Goal: Task Accomplishment & Management: Use online tool/utility

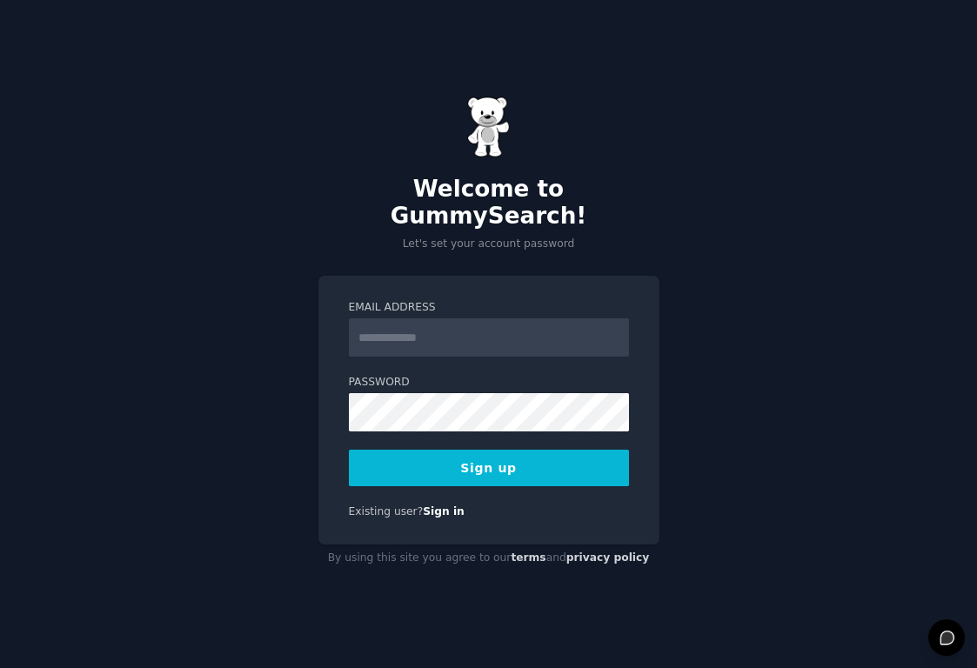
click at [509, 319] on input "Email Address" at bounding box center [489, 337] width 280 height 38
click at [0, 667] on com-1password-button at bounding box center [0, 668] width 0 height 0
click at [510, 329] on input "Email Address" at bounding box center [489, 337] width 280 height 38
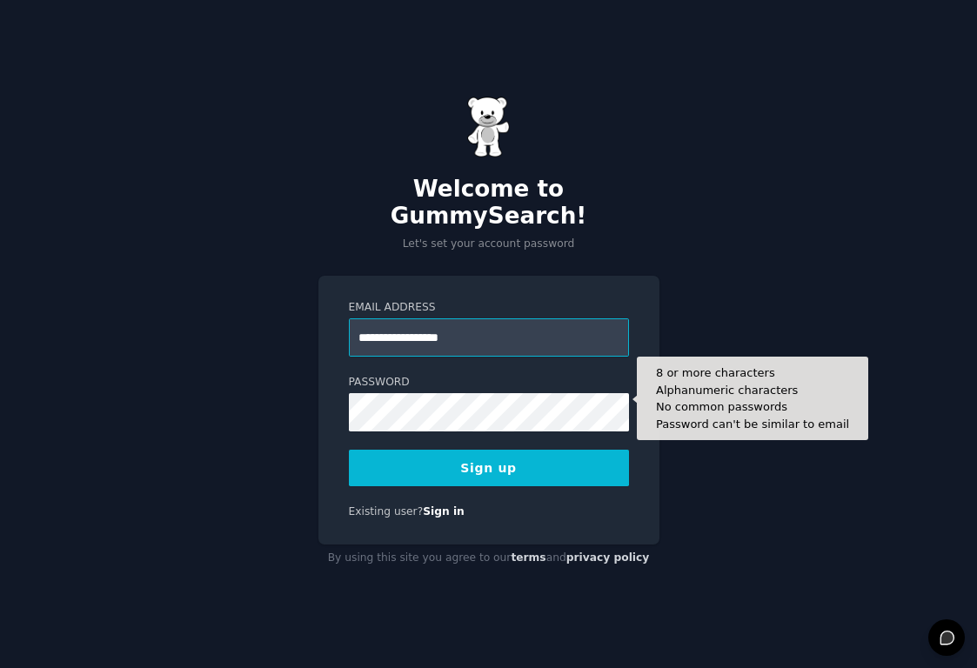
type input "**********"
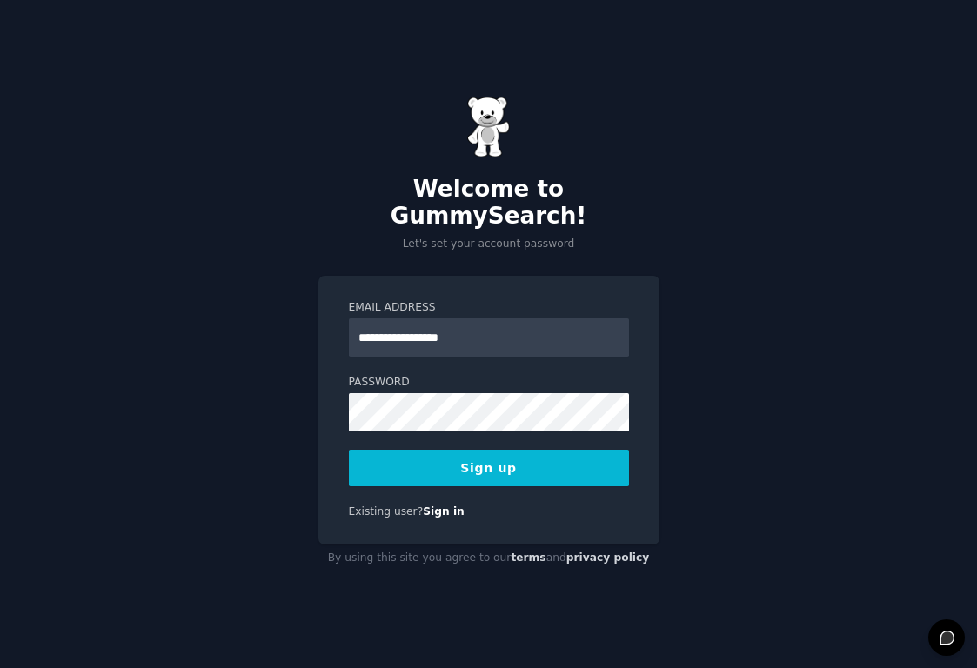
click at [491, 458] on button "Sign up" at bounding box center [489, 468] width 280 height 37
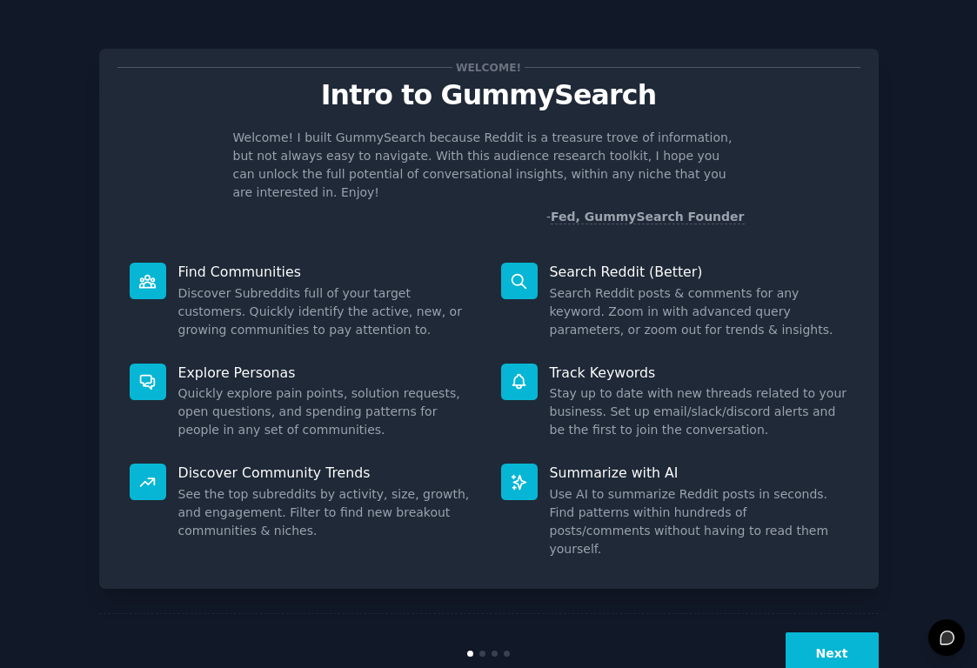
scroll to position [12, 0]
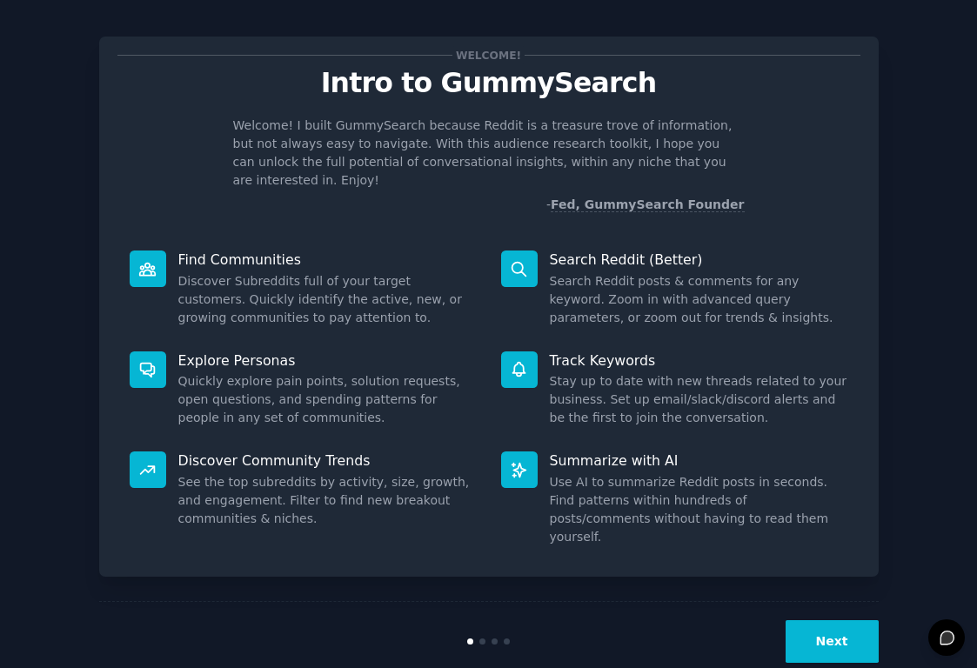
click at [854, 620] on button "Next" at bounding box center [832, 641] width 93 height 43
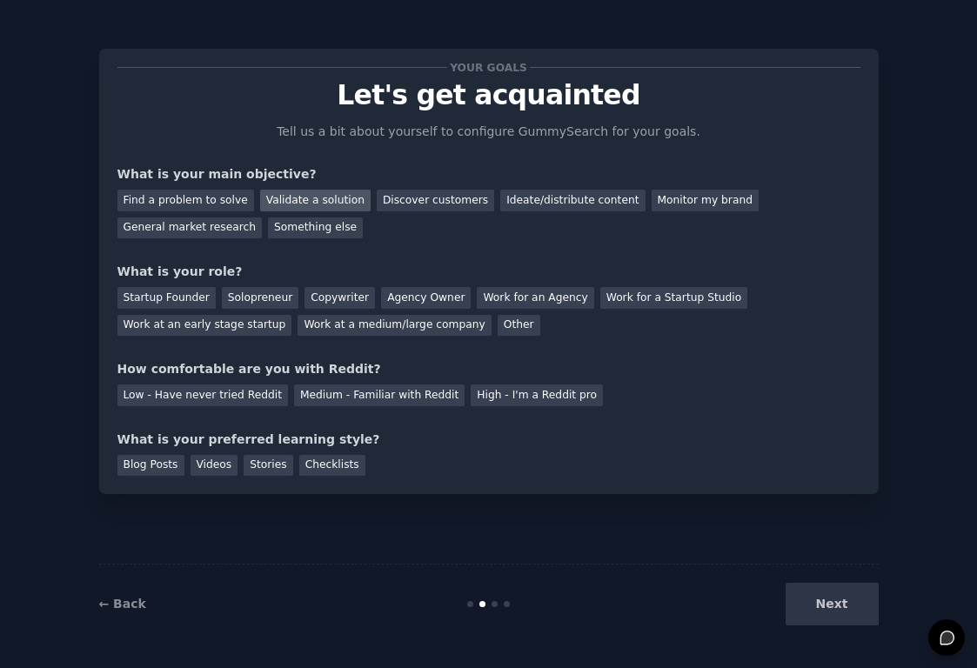
click at [307, 194] on div "Validate a solution" at bounding box center [315, 201] width 110 height 22
click at [411, 196] on div "Discover customers" at bounding box center [435, 201] width 117 height 22
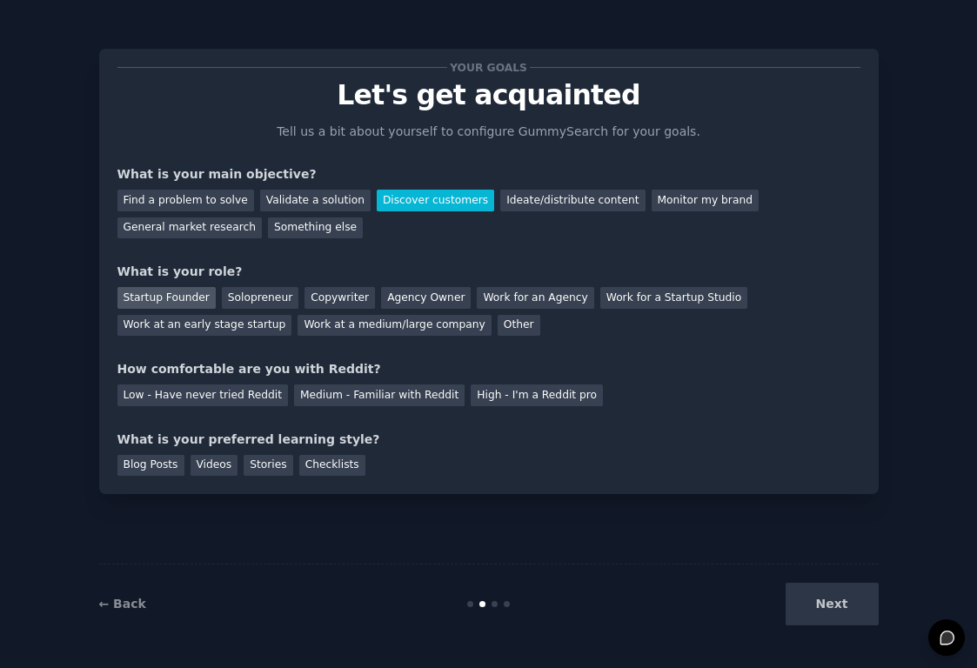
click at [203, 291] on div "Startup Founder" at bounding box center [166, 298] width 98 height 22
click at [339, 398] on div "Medium - Familiar with Reddit" at bounding box center [379, 395] width 170 height 22
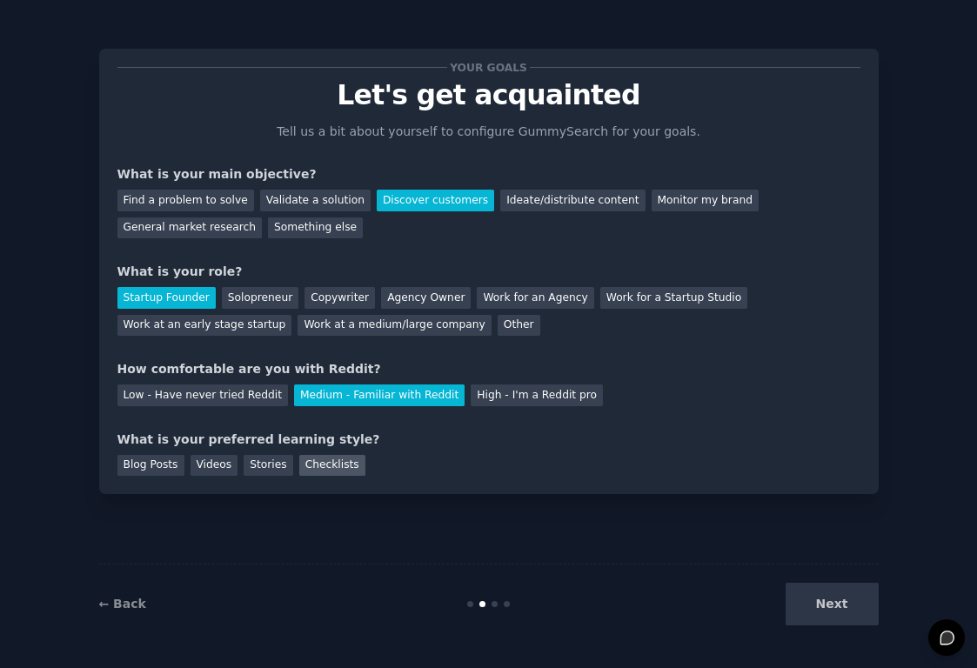
click at [334, 467] on div "Checklists" at bounding box center [332, 466] width 66 height 22
click at [846, 596] on button "Next" at bounding box center [832, 604] width 93 height 43
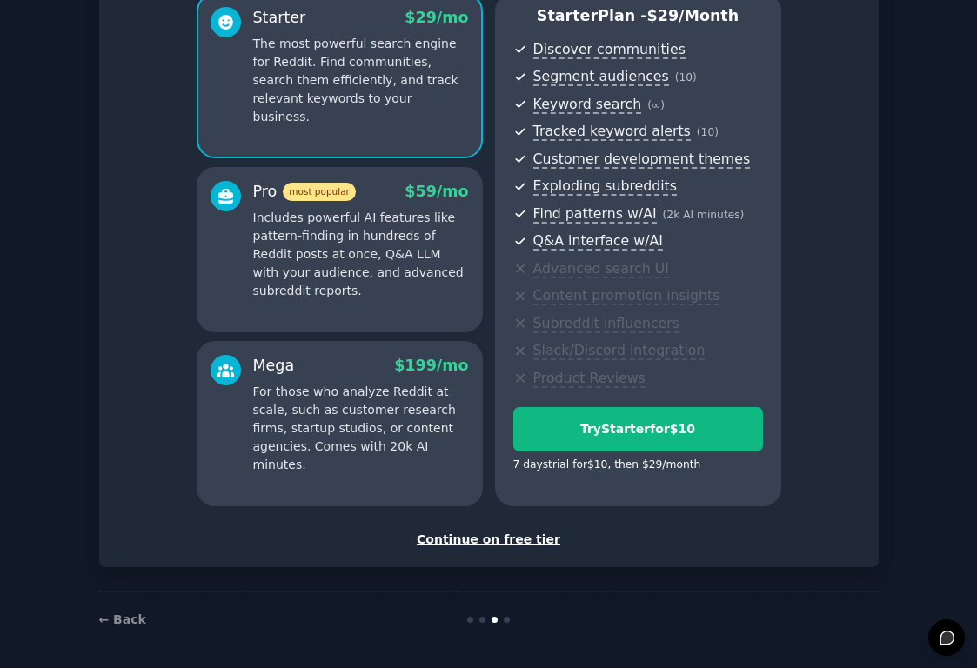
scroll to position [166, 0]
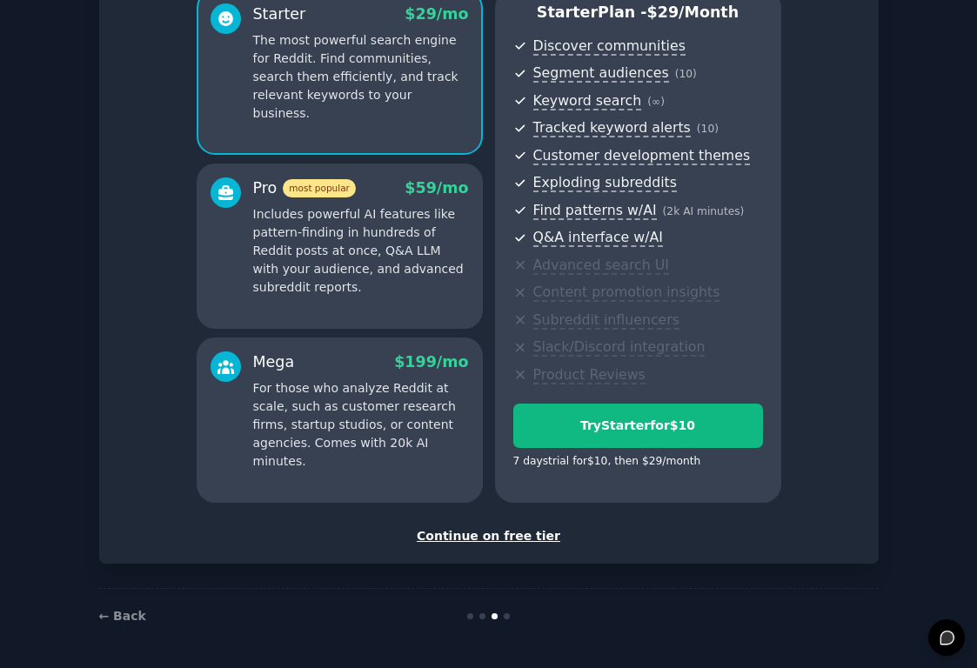
click at [518, 536] on div "Continue on free tier" at bounding box center [488, 536] width 743 height 18
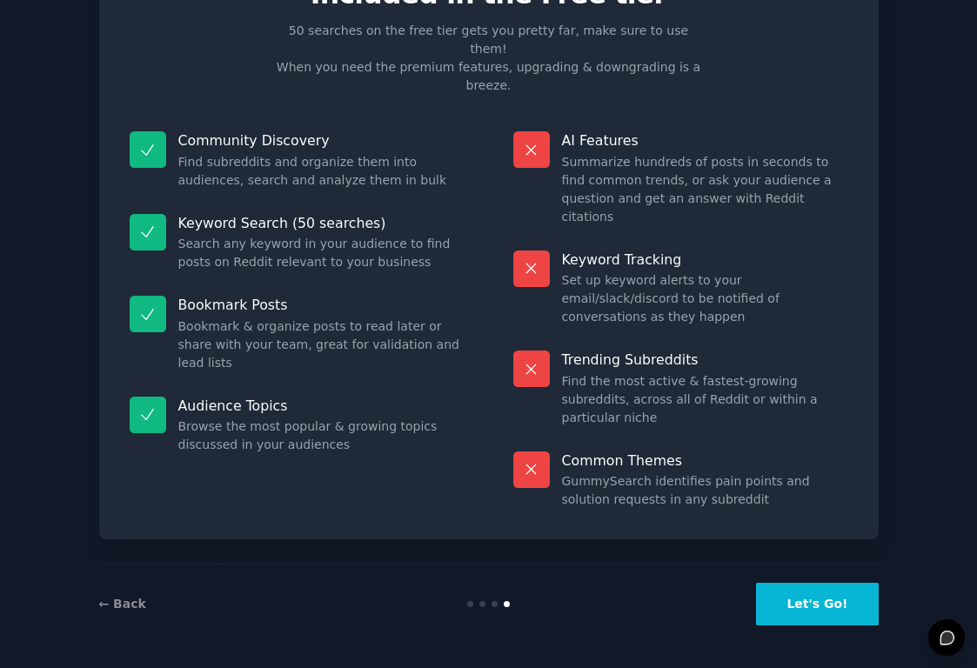
scroll to position [10, 0]
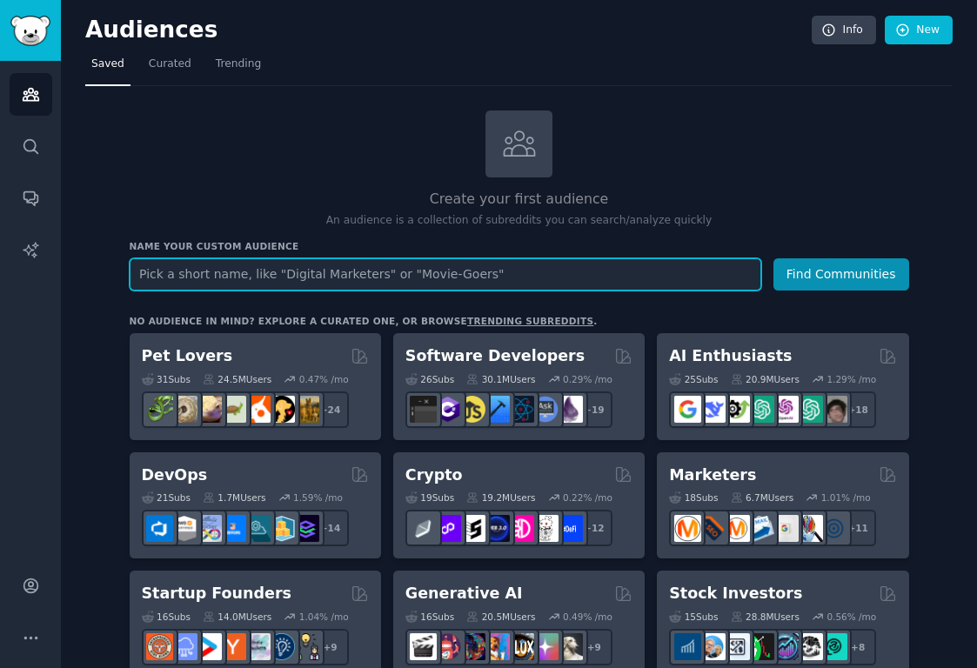
click at [221, 271] on input "text" at bounding box center [446, 274] width 632 height 32
paste input "The Gap: Between where we are and where we want to be"
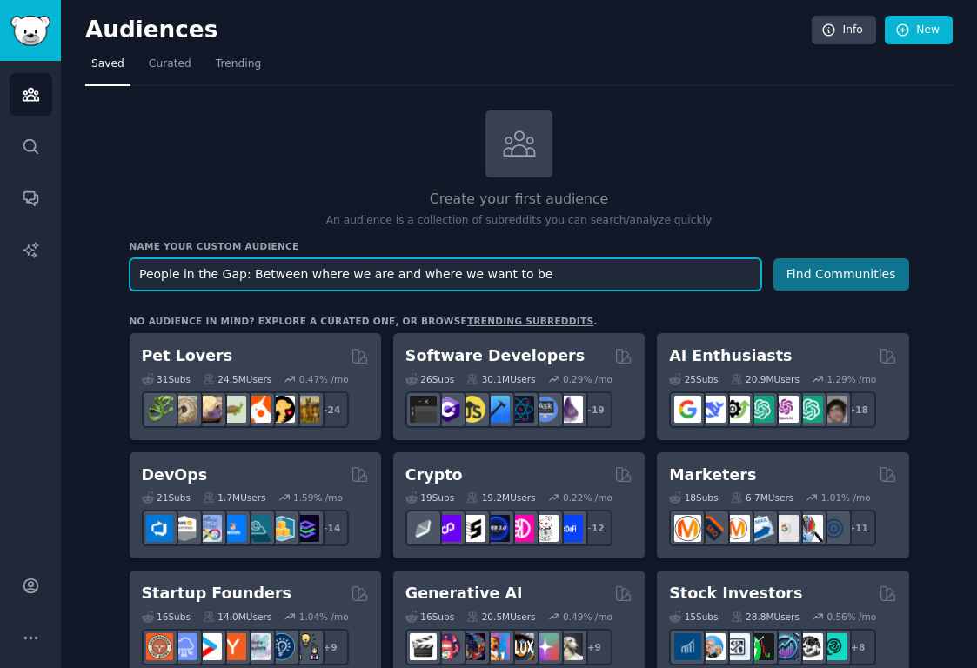
type input "People in the Gap: Between where we are and where we want to be"
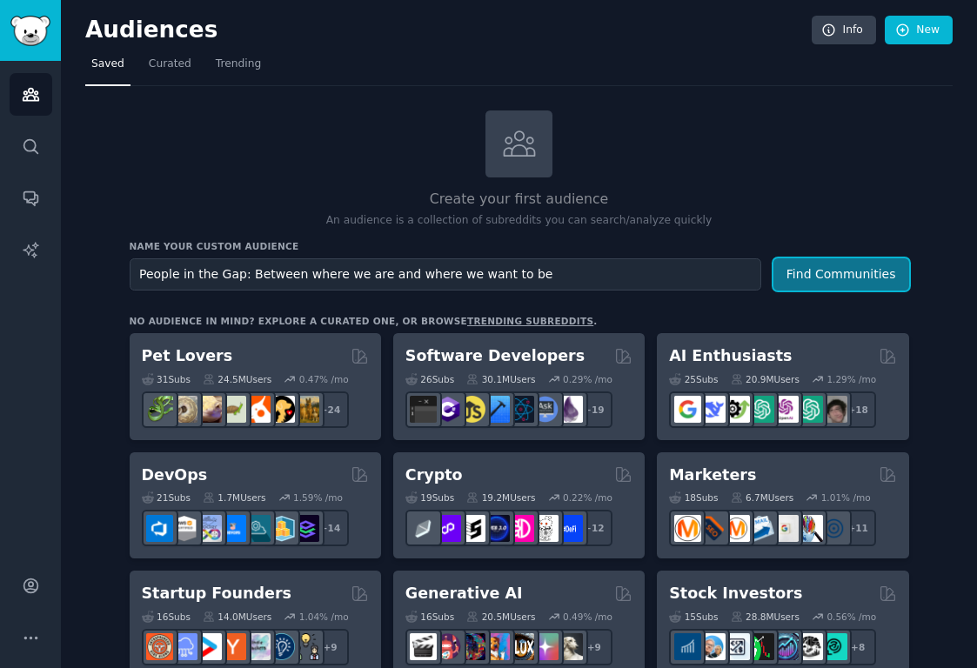
click at [811, 270] on button "Find Communities" at bounding box center [841, 274] width 136 height 32
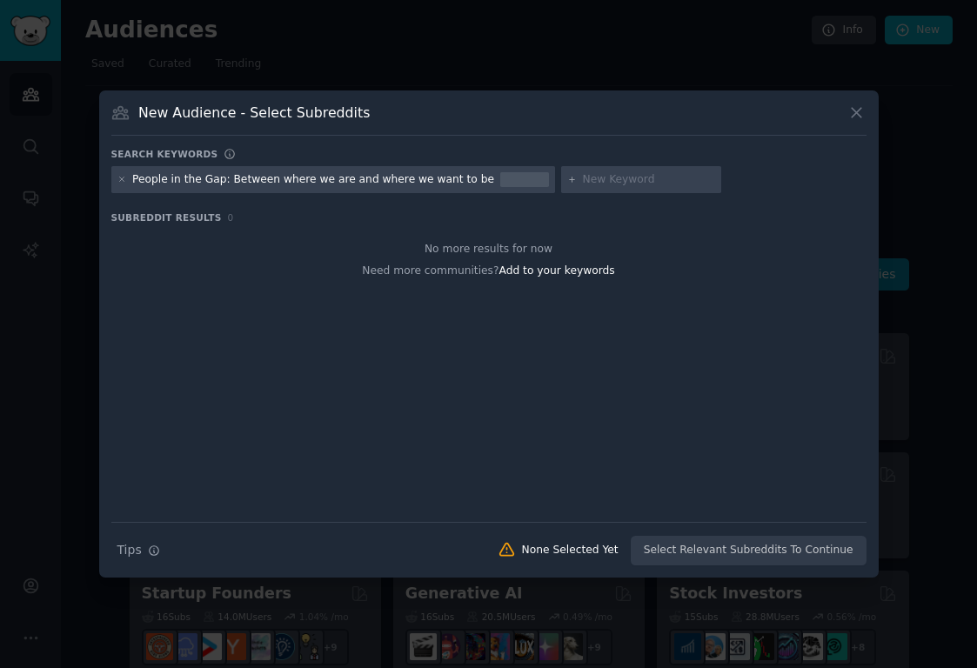
click at [624, 184] on input "text" at bounding box center [649, 180] width 132 height 16
type input "improvement"
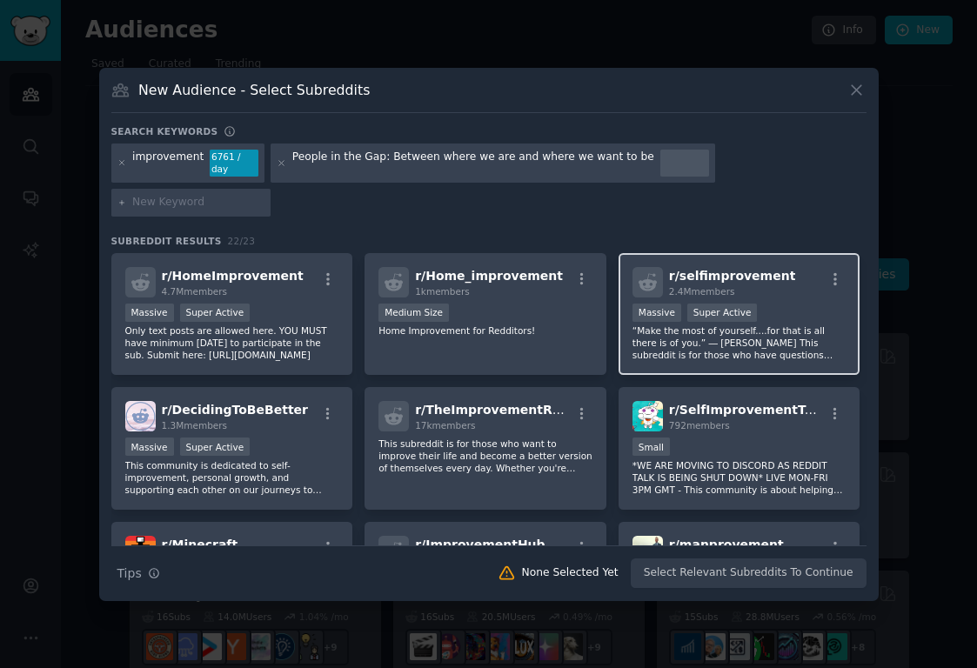
click at [719, 269] on span "r/ selfimprovement" at bounding box center [732, 276] width 127 height 14
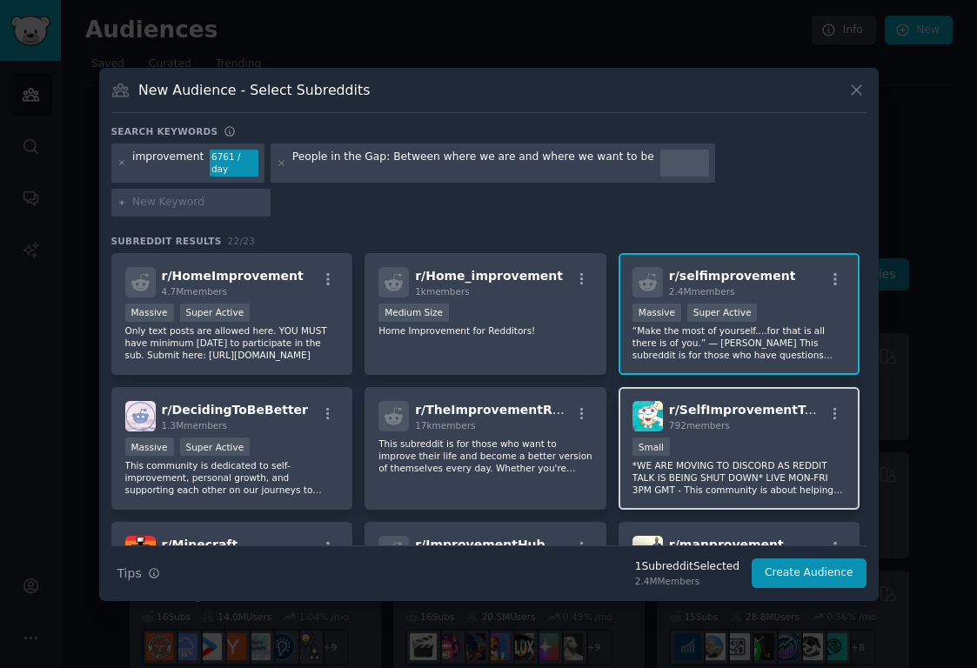
click at [688, 411] on div "r/ SelfImprovementTalk 792 members Small *WE ARE MOVING TO DISCORD AS REDDIT TA…" at bounding box center [739, 448] width 242 height 123
click at [712, 438] on div "Small" at bounding box center [739, 449] width 214 height 22
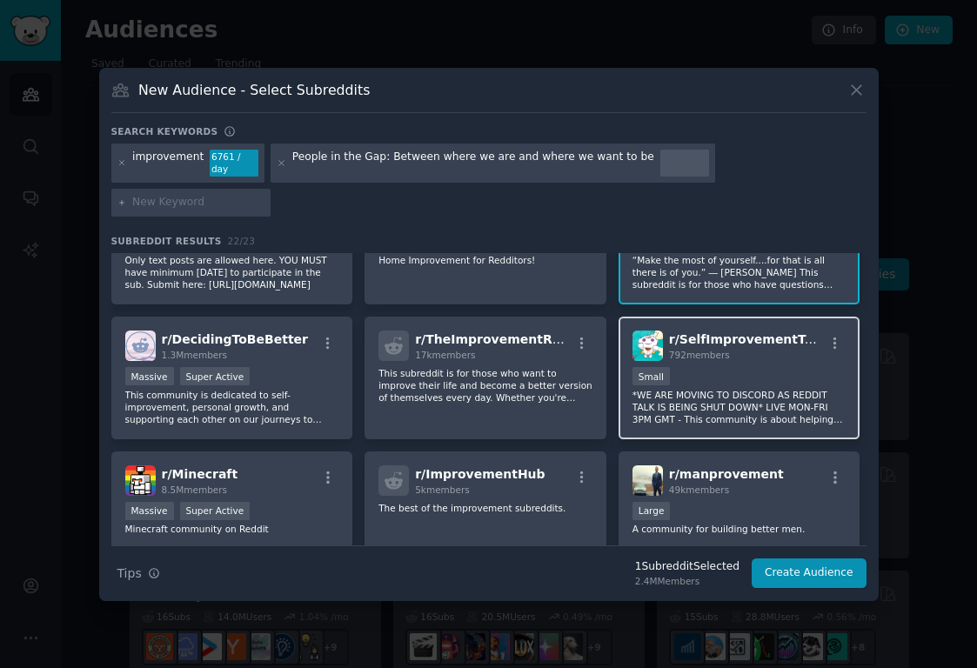
scroll to position [50, 0]
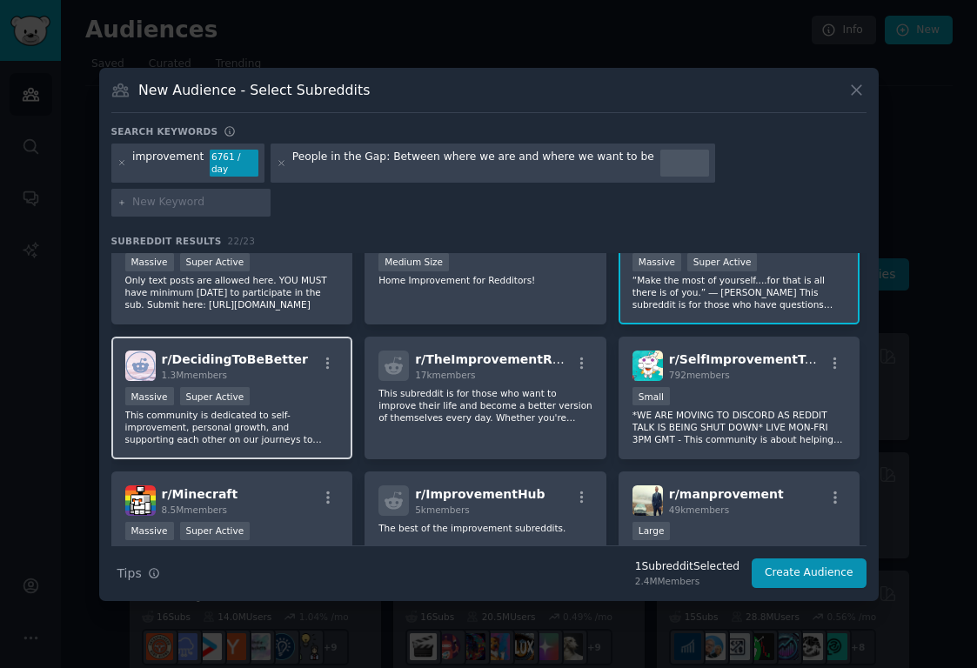
click at [295, 387] on div "Massive Super Active" at bounding box center [232, 398] width 214 height 22
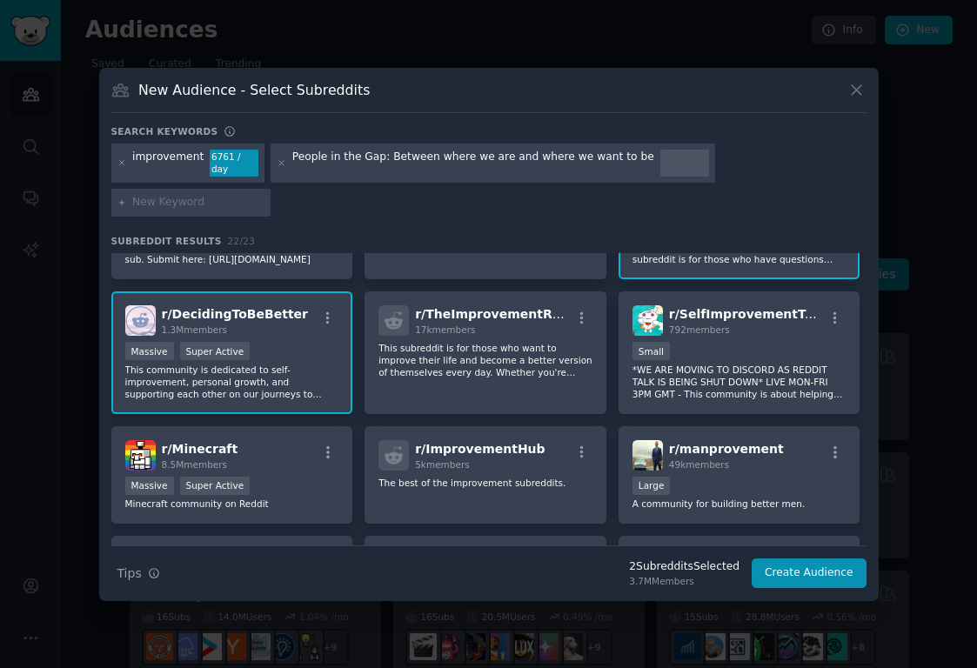
scroll to position [97, 0]
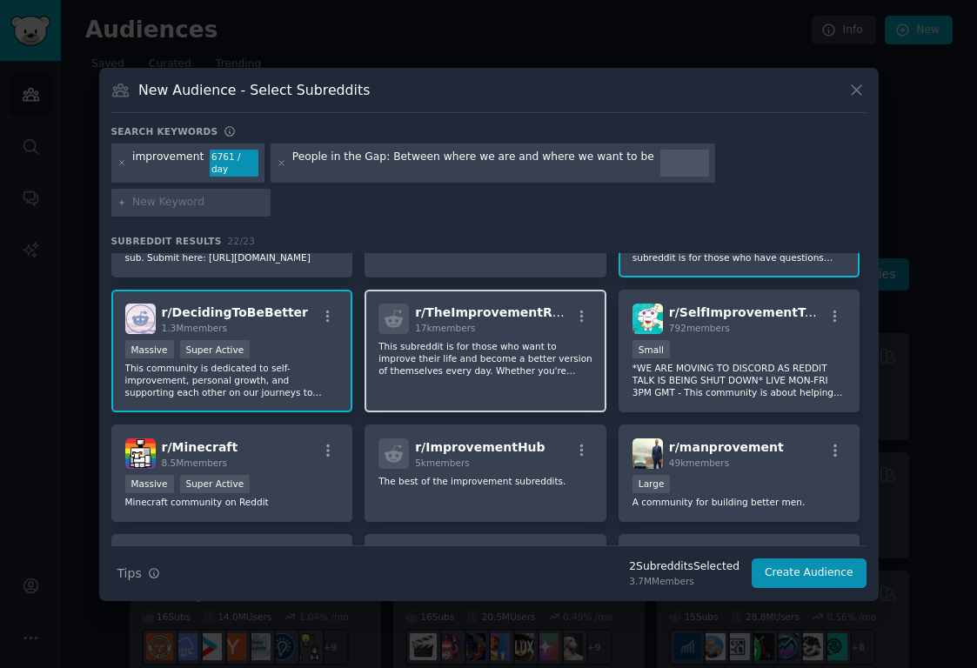
click at [541, 351] on p "This subreddit is for those who want to improve their life and become a better …" at bounding box center [485, 358] width 214 height 37
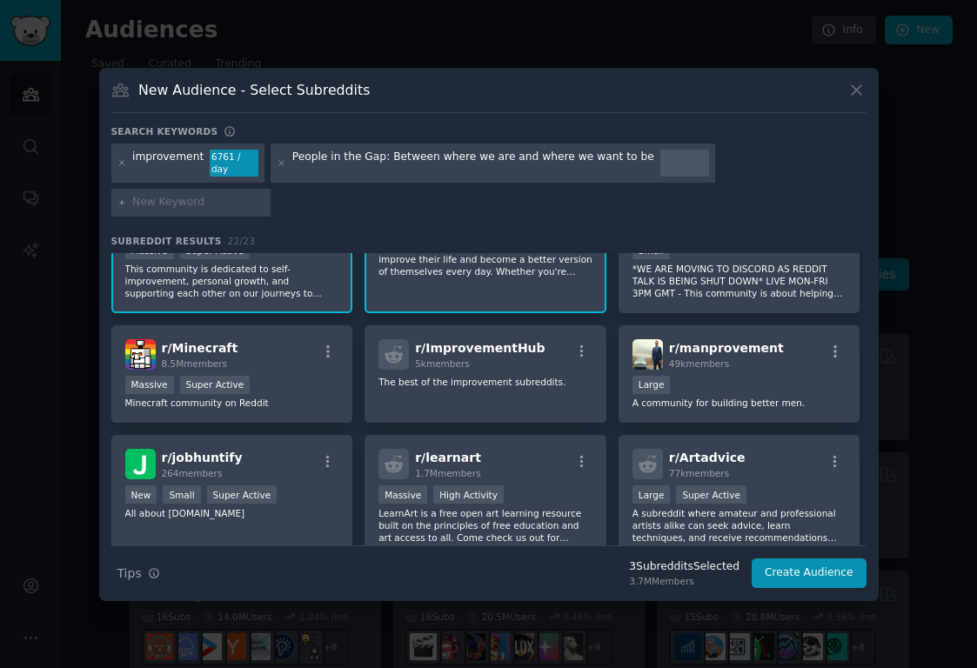
scroll to position [199, 0]
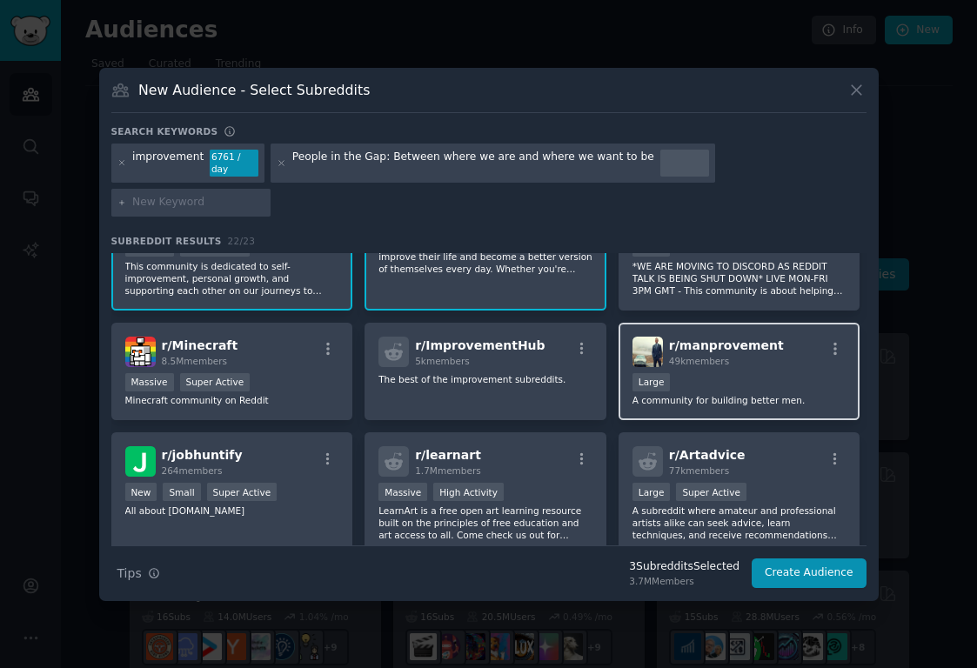
click at [710, 373] on div "10,000 - 100,000 members Large" at bounding box center [739, 384] width 214 height 22
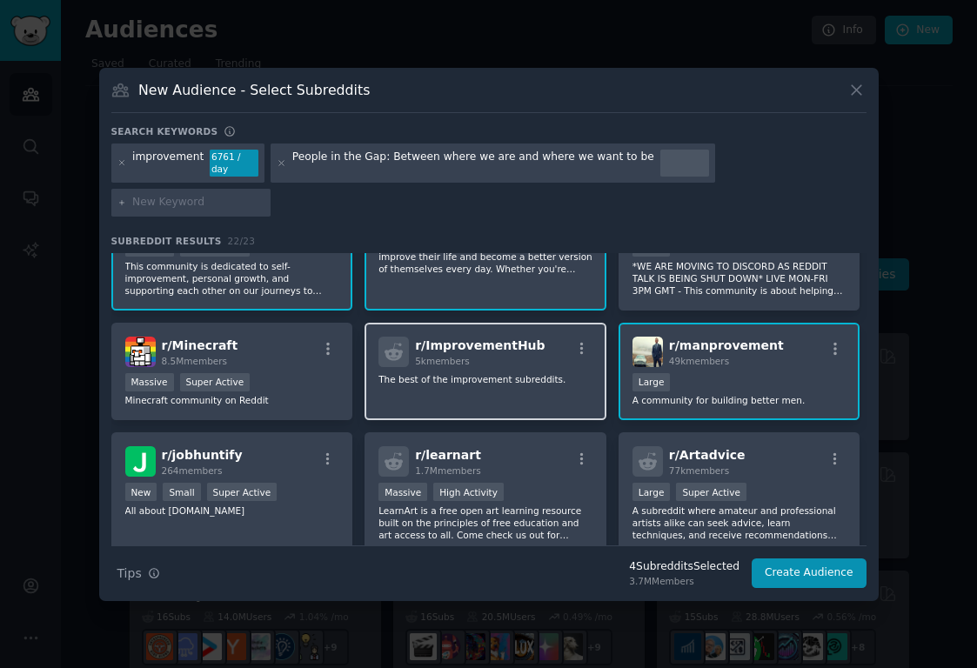
click at [518, 372] on div "r/ ImprovementHub 5k members The best of the improvement subreddits." at bounding box center [485, 372] width 242 height 98
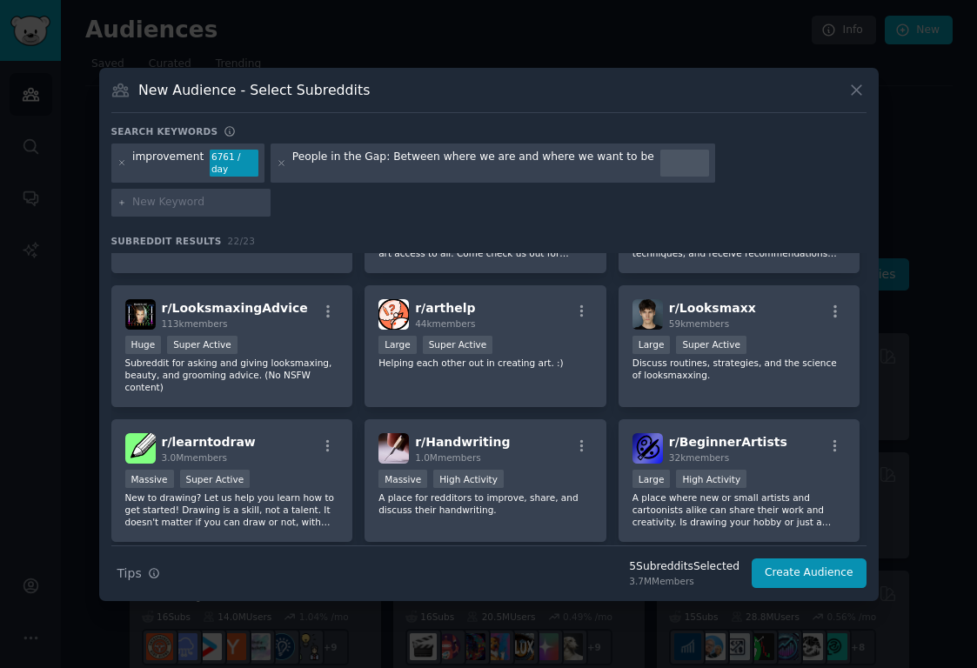
scroll to position [486, 0]
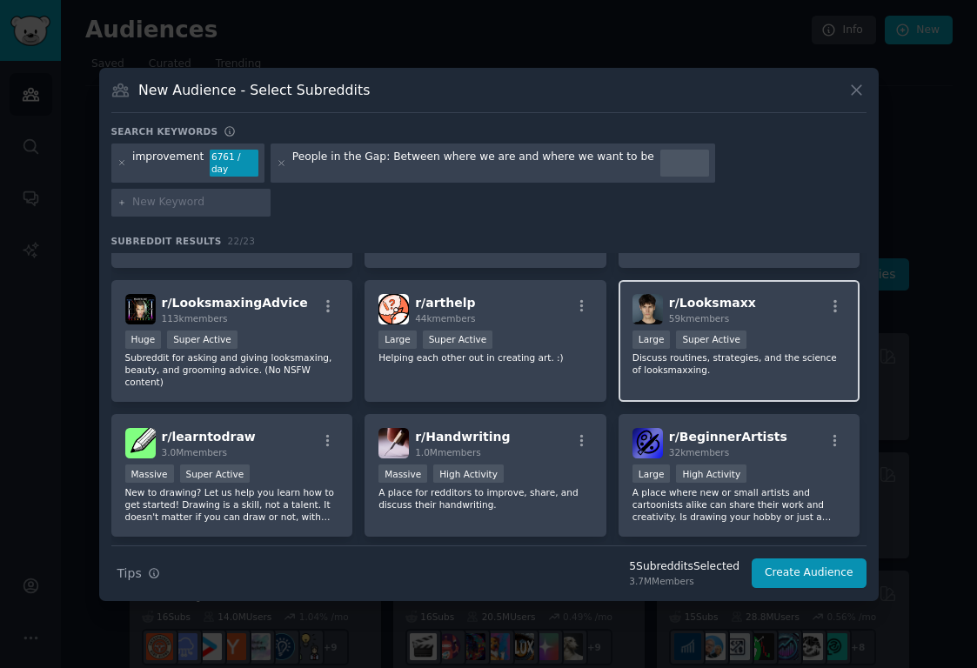
click at [722, 351] on p "Discuss routines, strategies, and the science of looksmaxxing." at bounding box center [739, 363] width 214 height 24
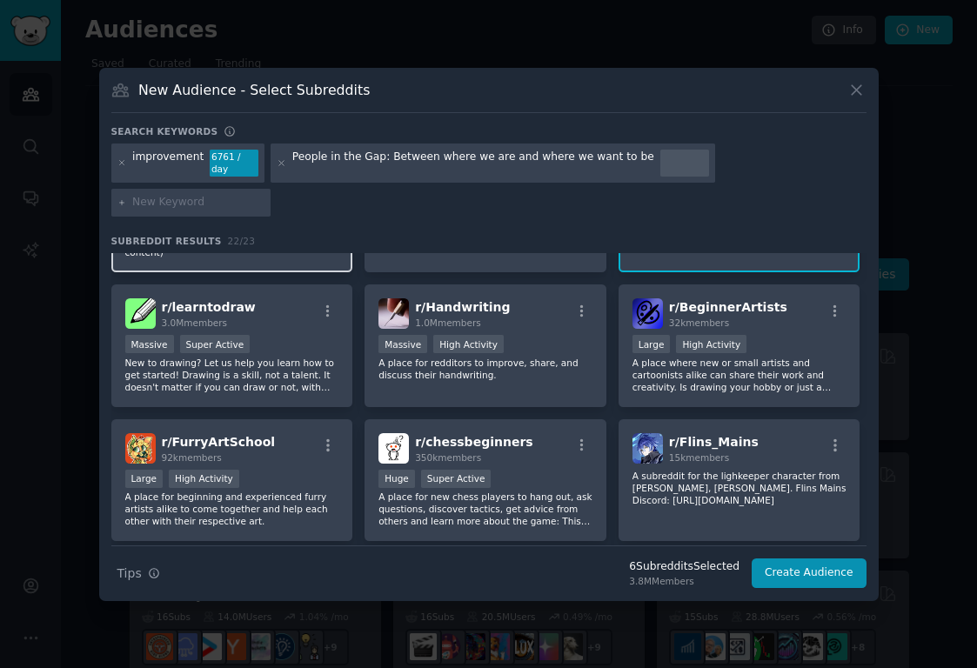
scroll to position [620, 0]
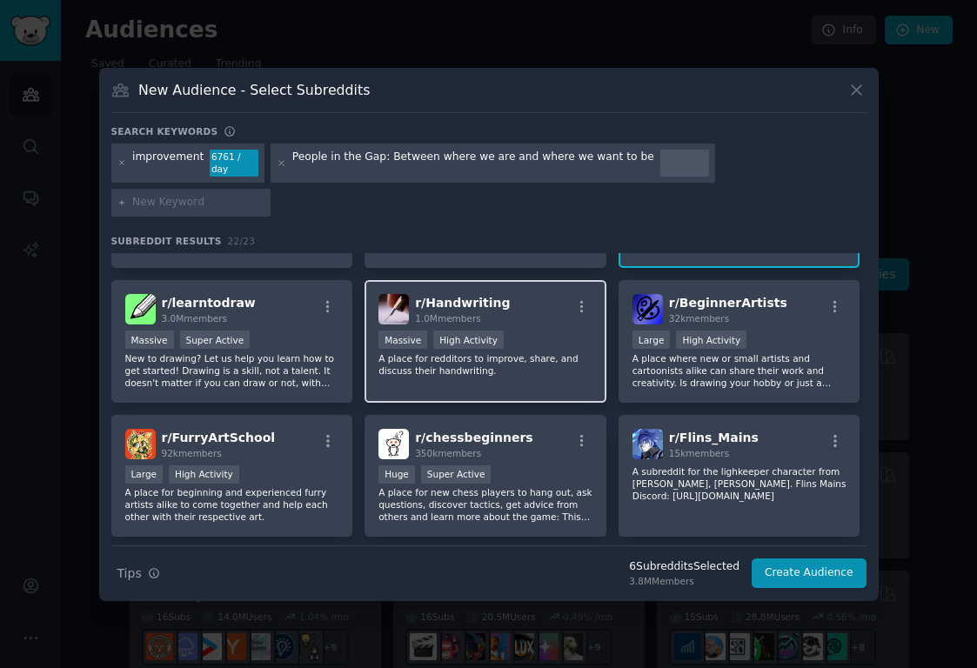
click at [399, 352] on p "A place for redditors to improve, share, and discuss their handwriting." at bounding box center [485, 364] width 214 height 24
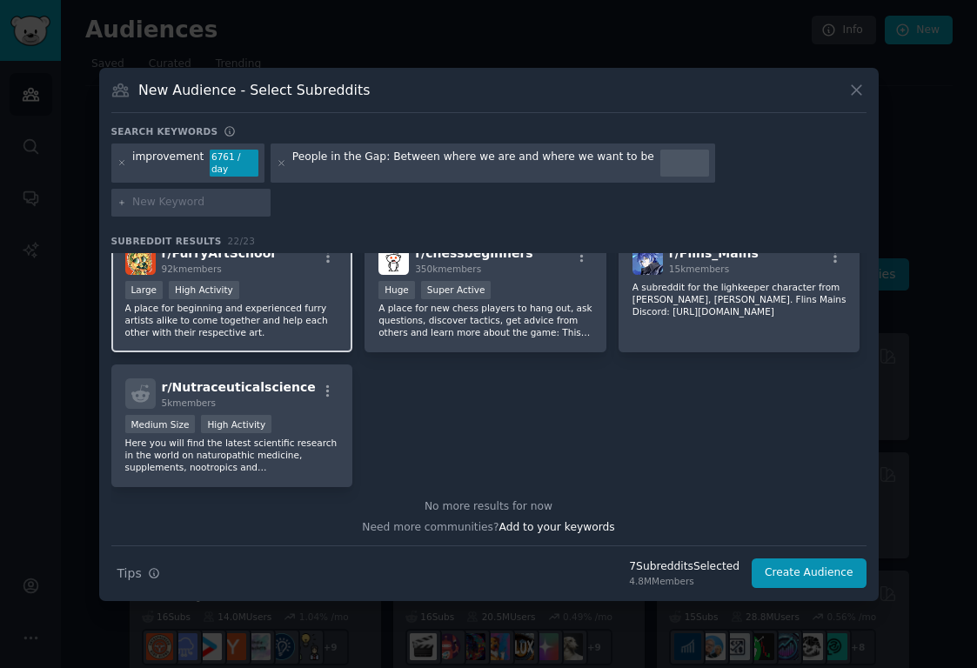
scroll to position [807, 0]
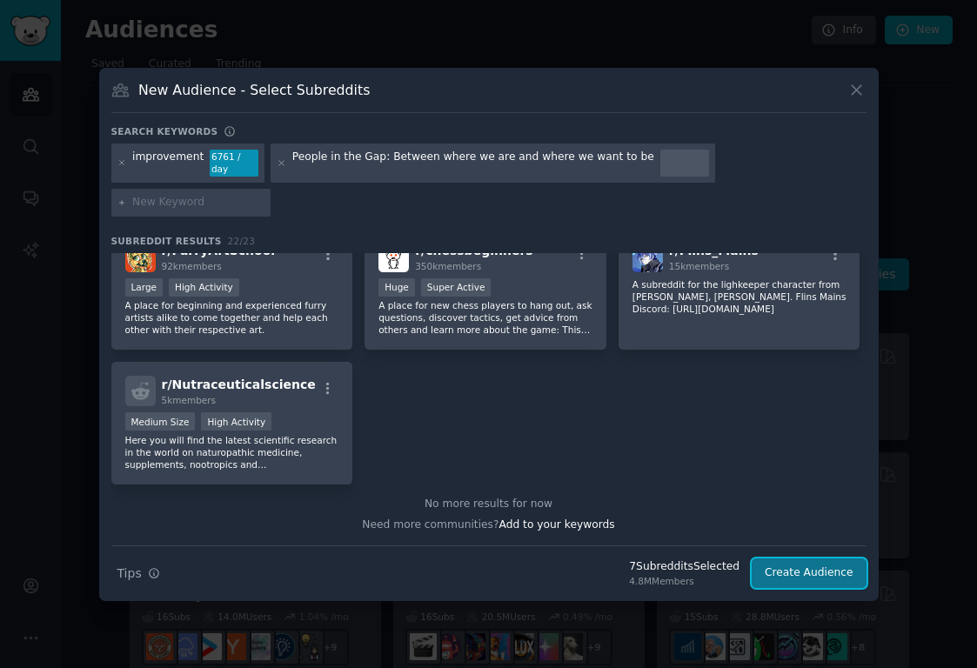
click at [777, 558] on button "Create Audience" at bounding box center [809, 573] width 115 height 30
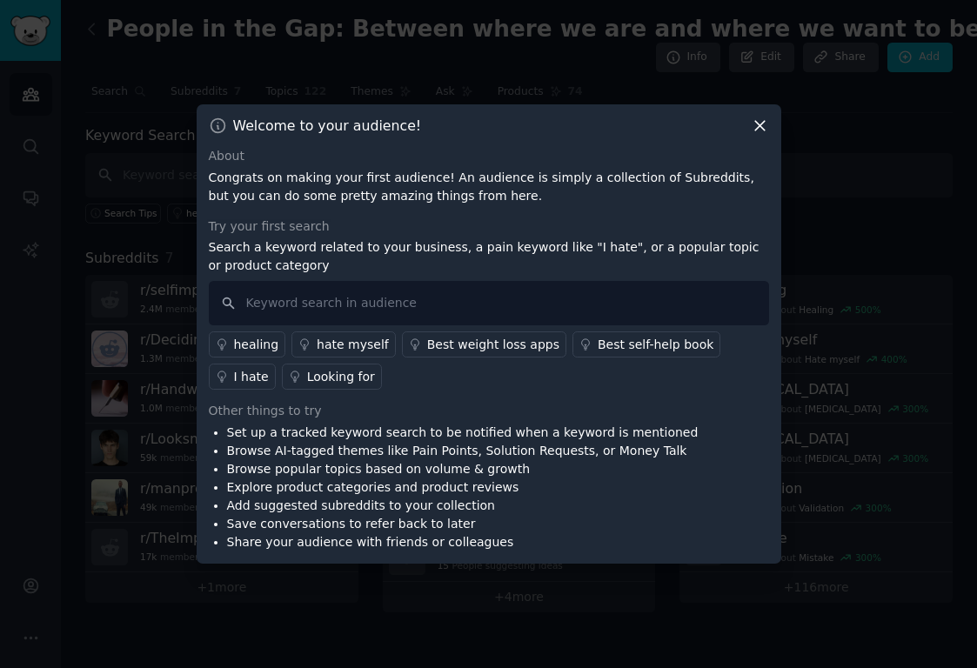
click at [475, 342] on div "Best weight loss apps" at bounding box center [493, 345] width 132 height 18
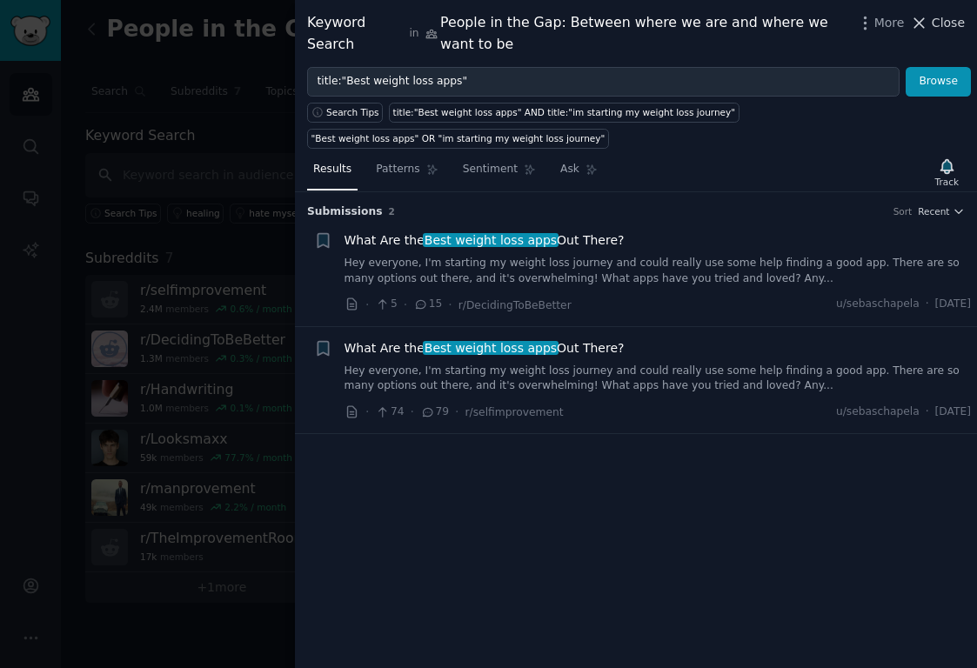
click at [939, 23] on span "Close" at bounding box center [948, 23] width 33 height 18
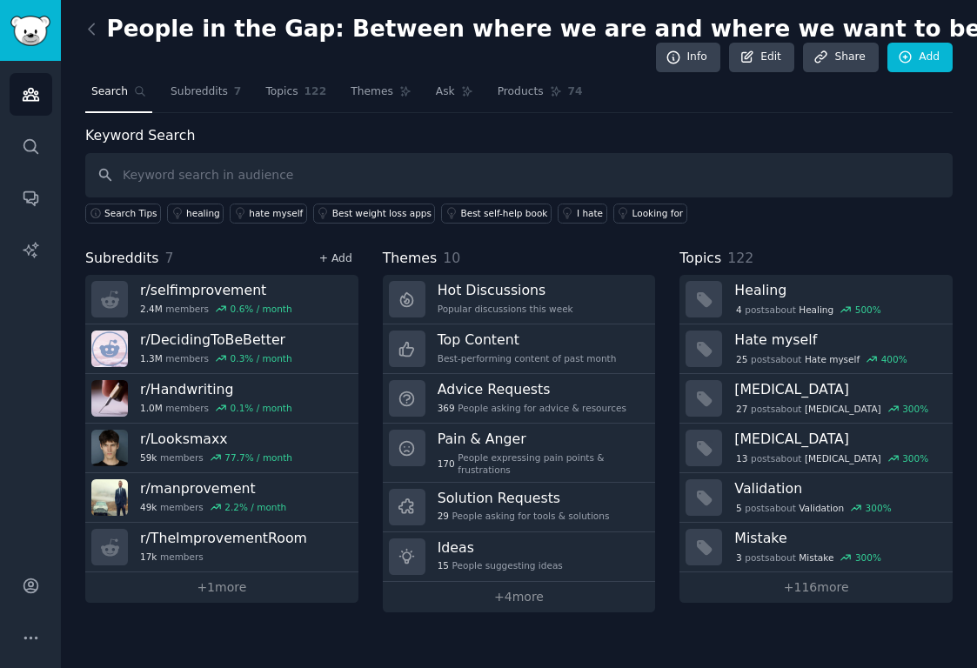
click at [343, 256] on link "+ Add" at bounding box center [335, 258] width 33 height 12
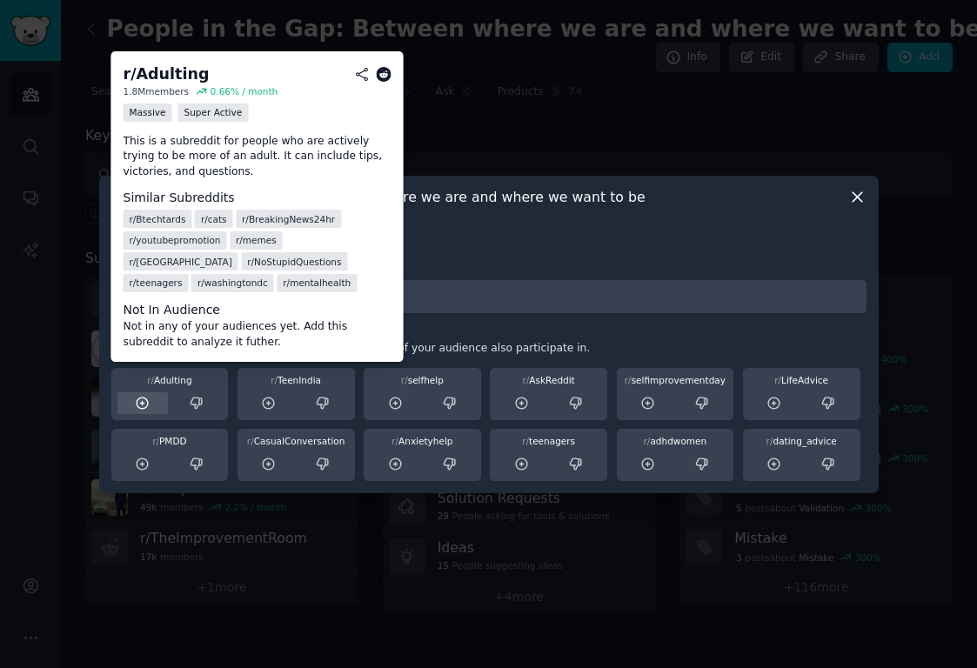
click at [145, 400] on icon at bounding box center [143, 404] width 16 height 16
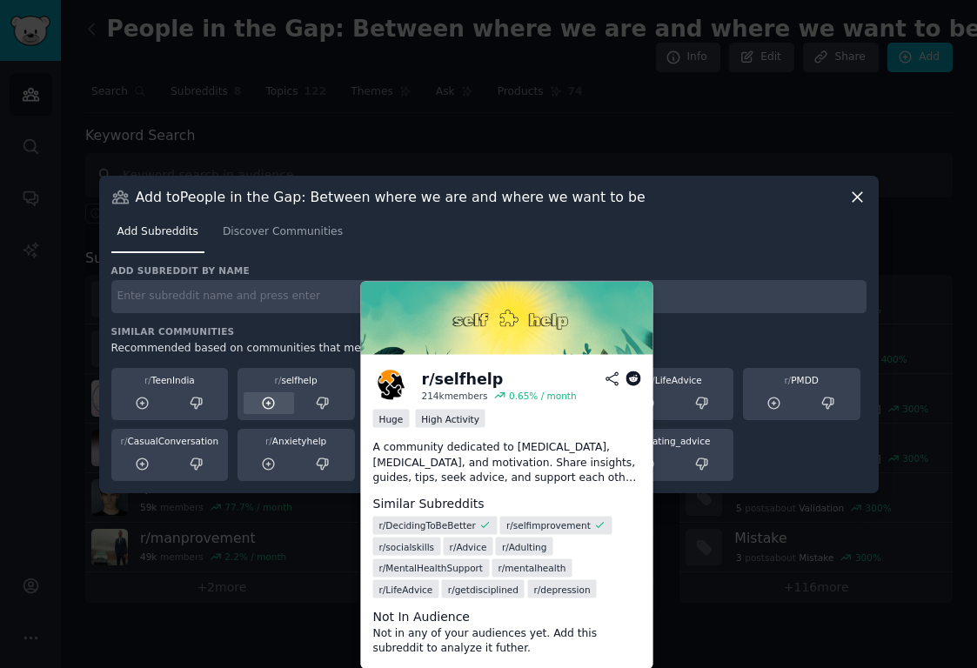
click at [272, 404] on icon at bounding box center [269, 404] width 16 height 16
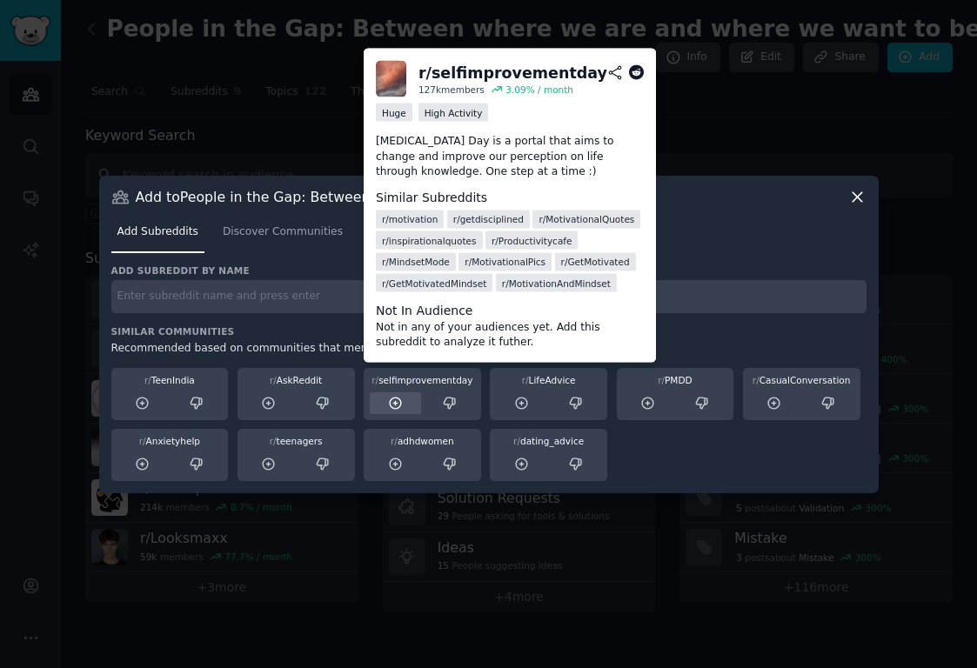
click at [390, 405] on icon at bounding box center [395, 403] width 11 height 11
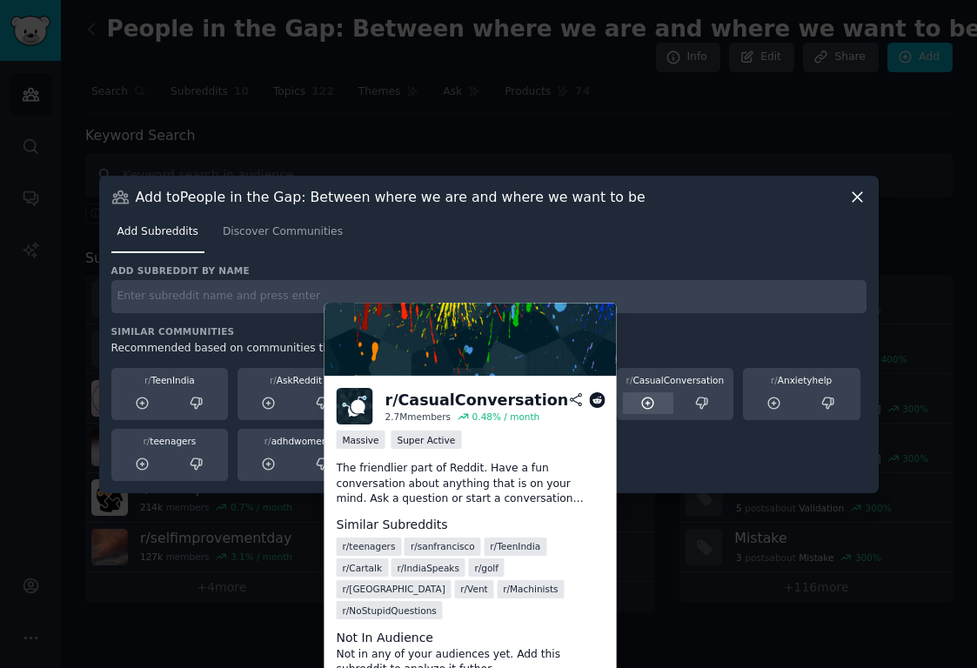
click at [645, 403] on icon at bounding box center [648, 404] width 16 height 16
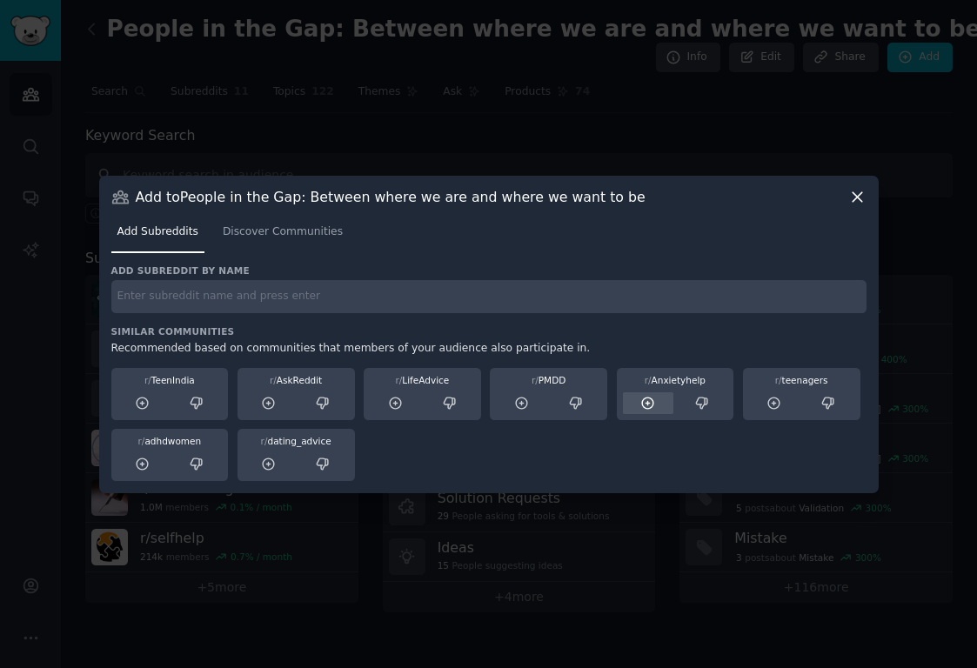
click at [651, 404] on icon at bounding box center [648, 404] width 16 height 16
click at [532, 133] on div at bounding box center [488, 334] width 977 height 668
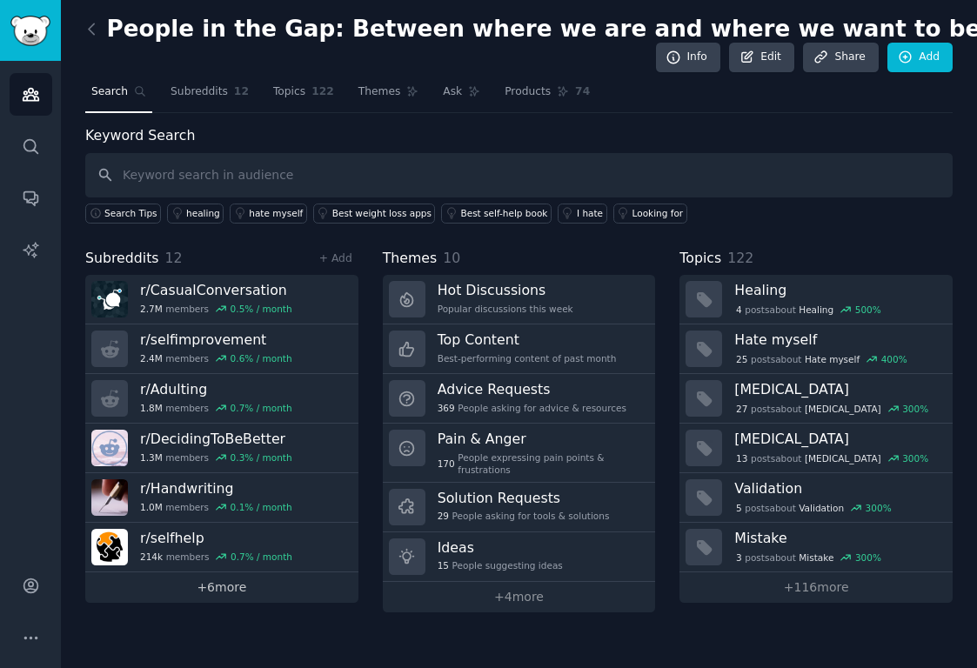
click at [211, 587] on link "+ 6 more" at bounding box center [221, 587] width 273 height 30
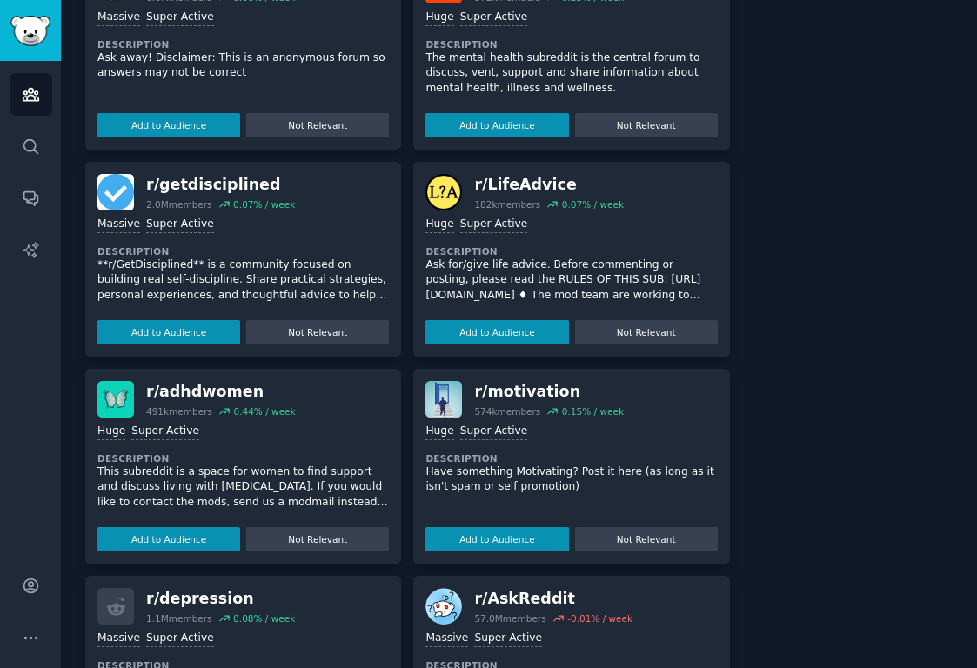
scroll to position [1442, 0]
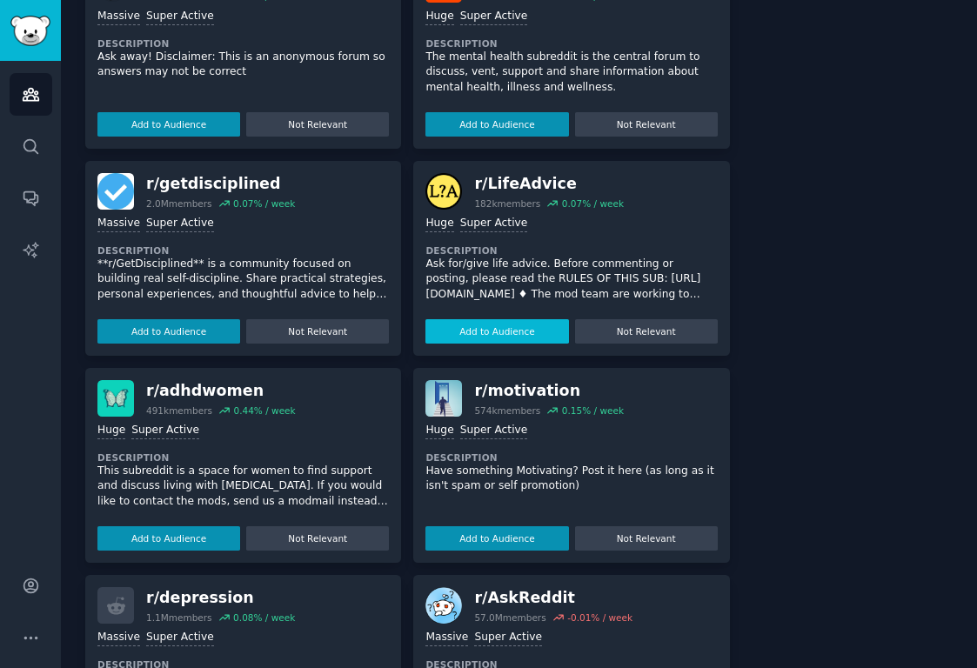
click at [456, 324] on button "Add to Audience" at bounding box center [496, 331] width 143 height 24
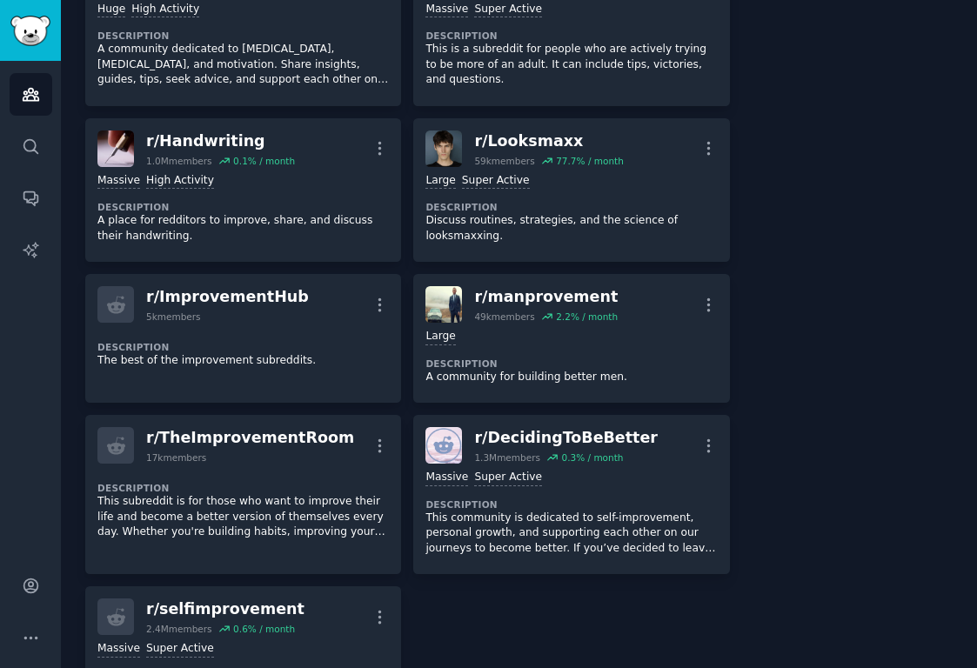
scroll to position [0, 0]
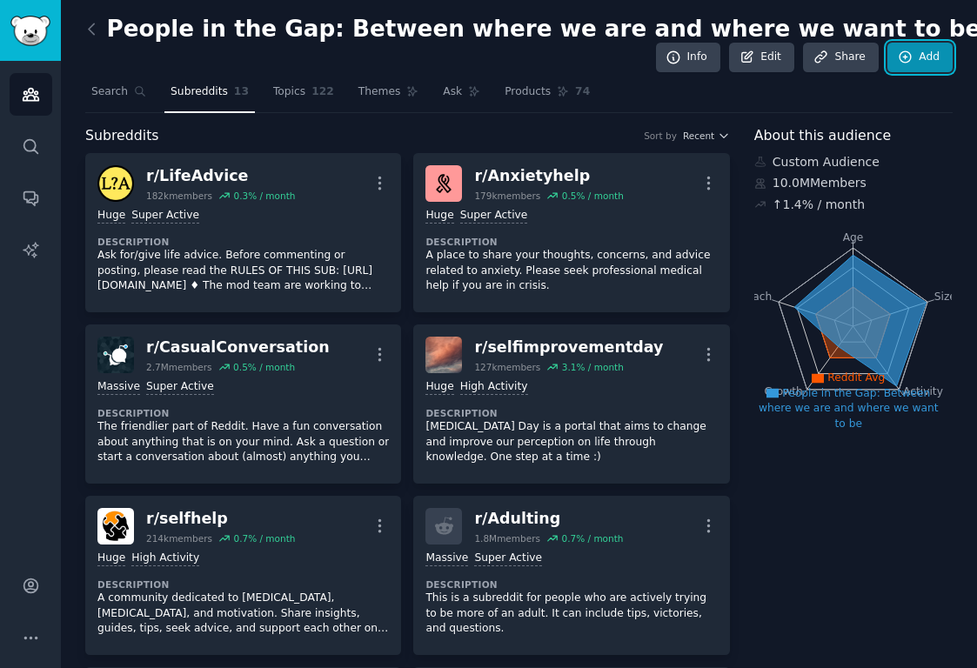
click at [905, 52] on icon at bounding box center [906, 58] width 16 height 16
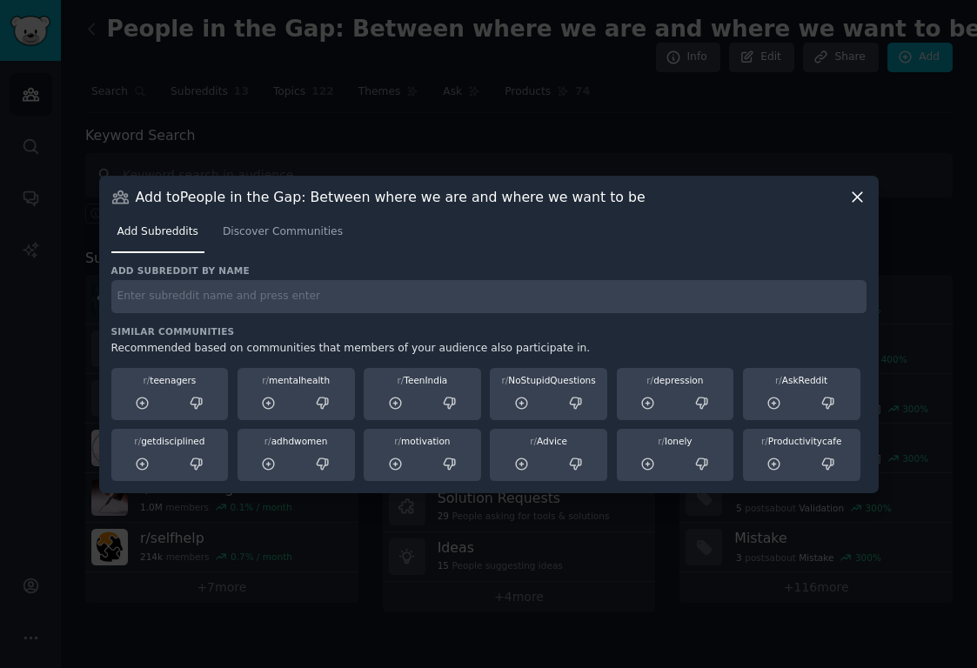
click at [857, 193] on icon at bounding box center [857, 197] width 18 height 18
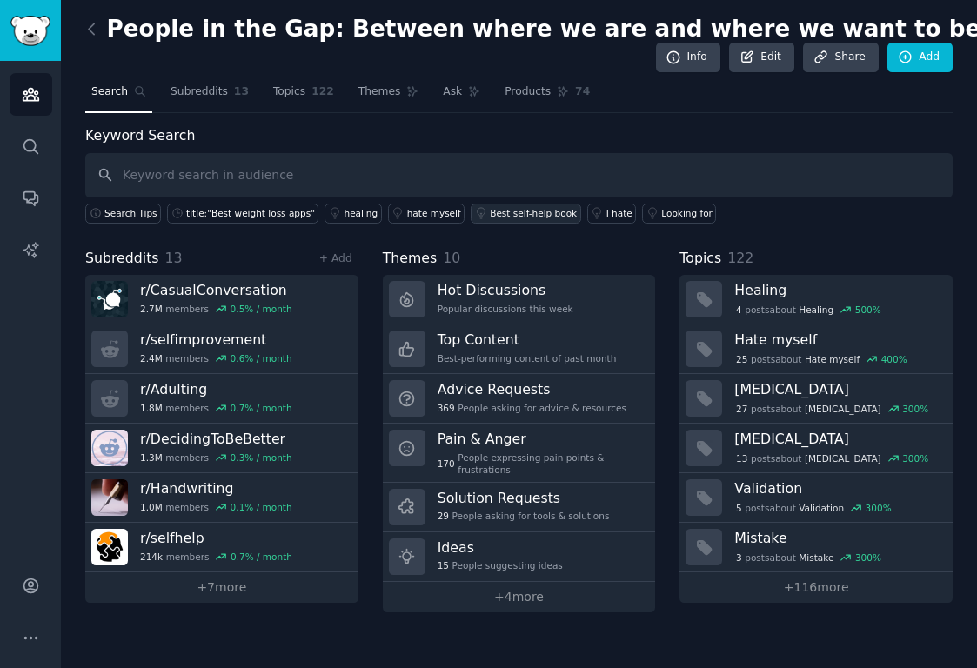
click at [507, 213] on div "Best self-help book" at bounding box center [533, 213] width 87 height 12
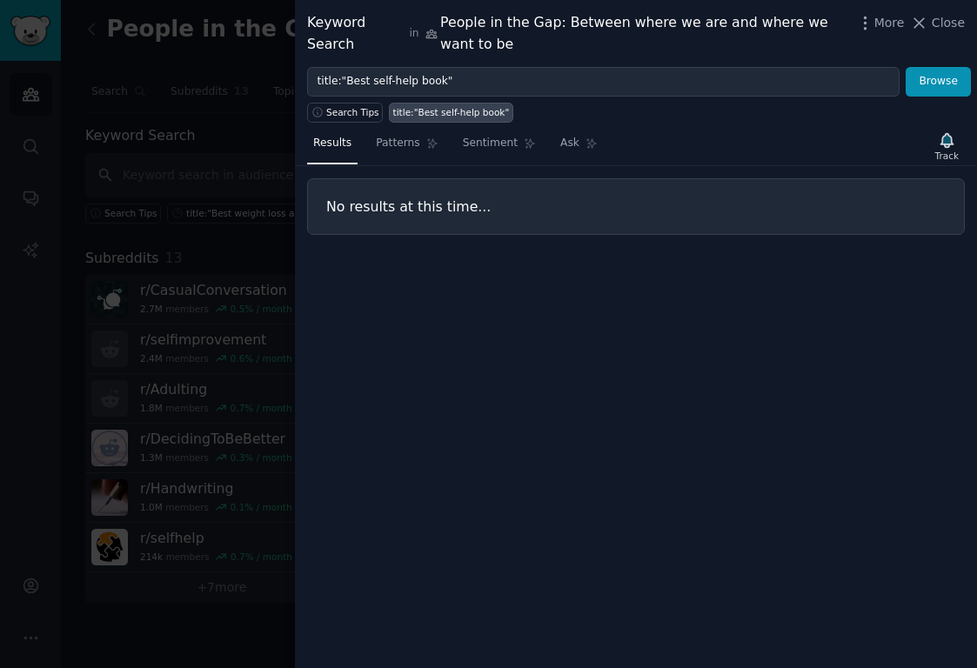
click at [131, 68] on div at bounding box center [488, 334] width 977 height 668
